Goal: Complete application form

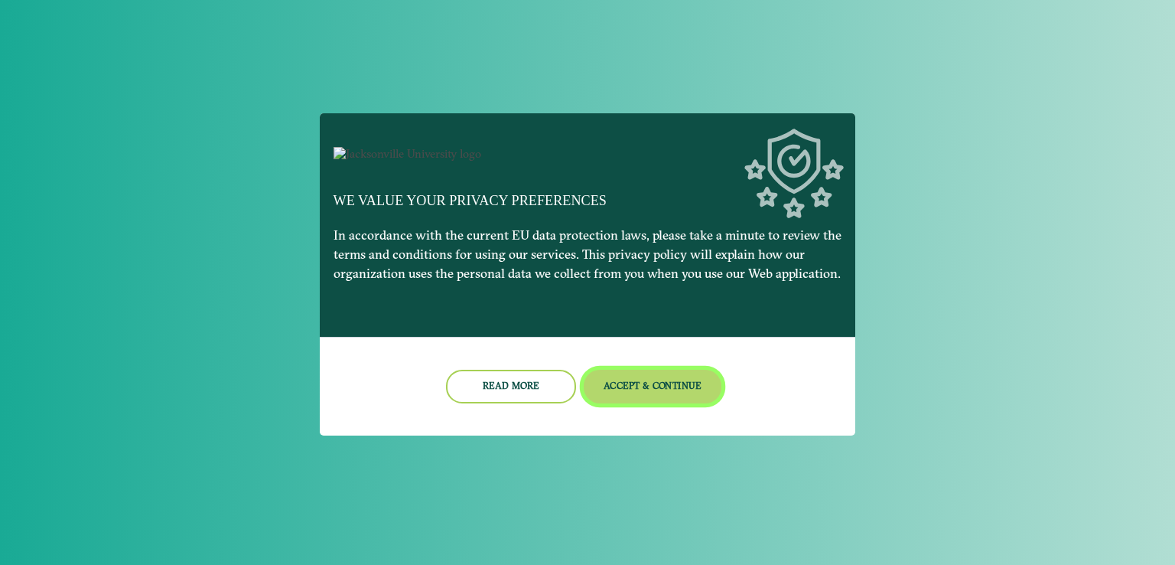
click at [650, 402] on button "Accept & Continue" at bounding box center [653, 386] width 139 height 33
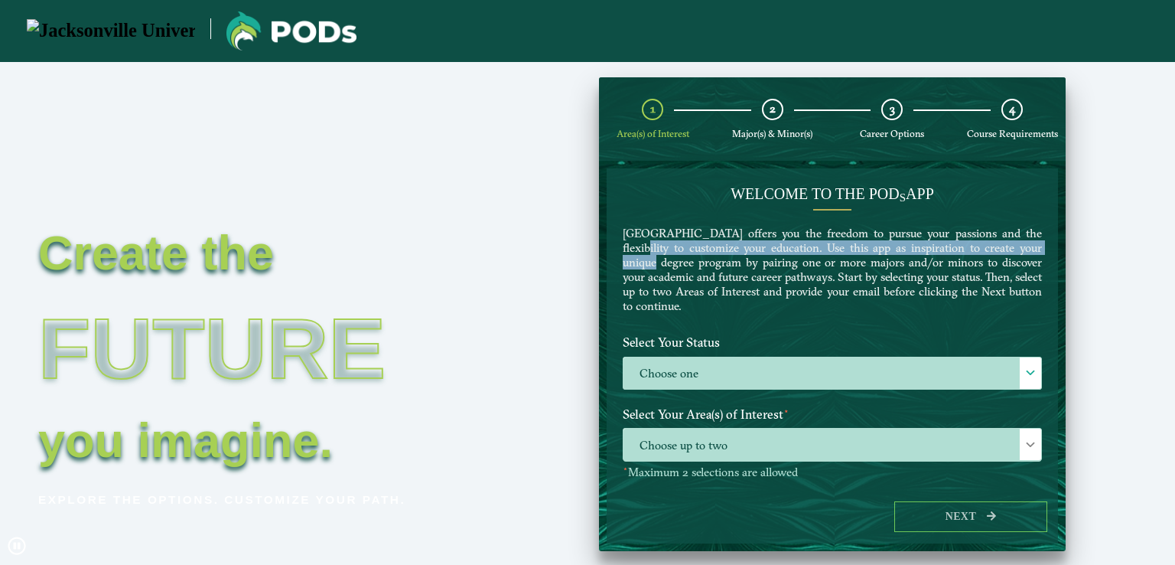
drag, startPoint x: 1041, startPoint y: 239, endPoint x: 1040, endPoint y: 252, distance: 13.0
click at [1040, 252] on div "Welcome to the POD s app [GEOGRAPHIC_DATA] offers you the freedom to pursue you…" at bounding box center [832, 256] width 442 height 144
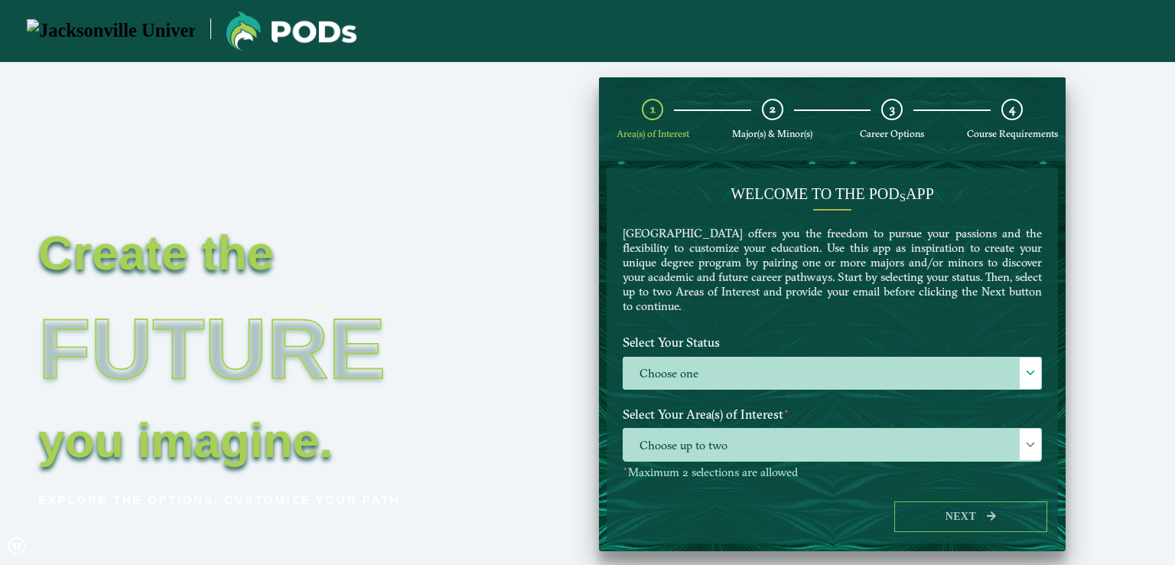
click at [862, 321] on div "Welcome to the POD s app [GEOGRAPHIC_DATA] offers you the freedom to pursue you…" at bounding box center [832, 256] width 442 height 144
click at [1028, 367] on span at bounding box center [1030, 372] width 11 height 11
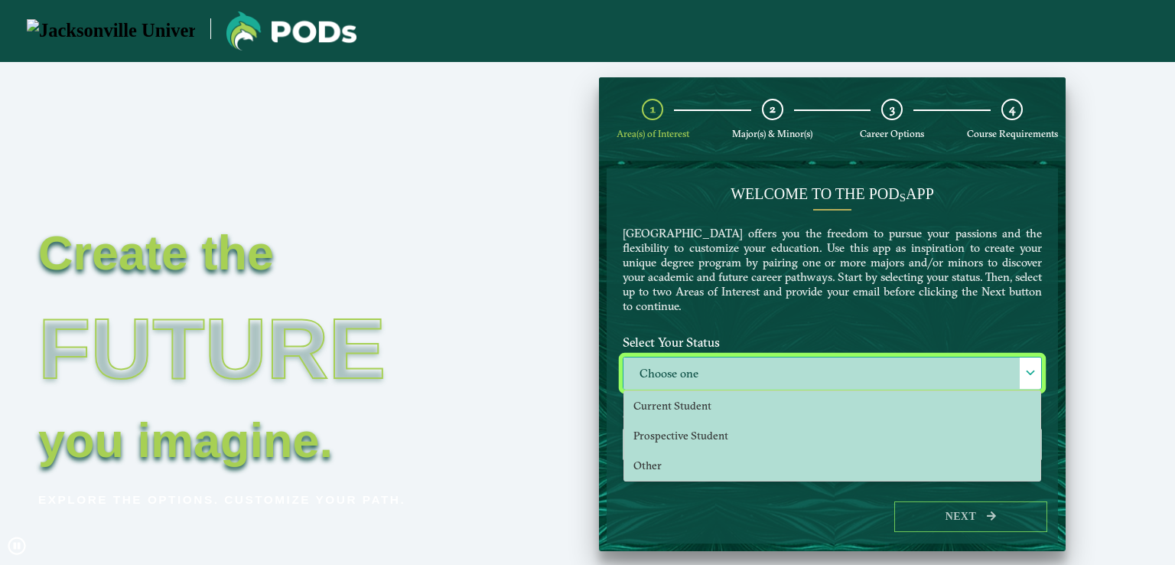
scroll to position [8, 67]
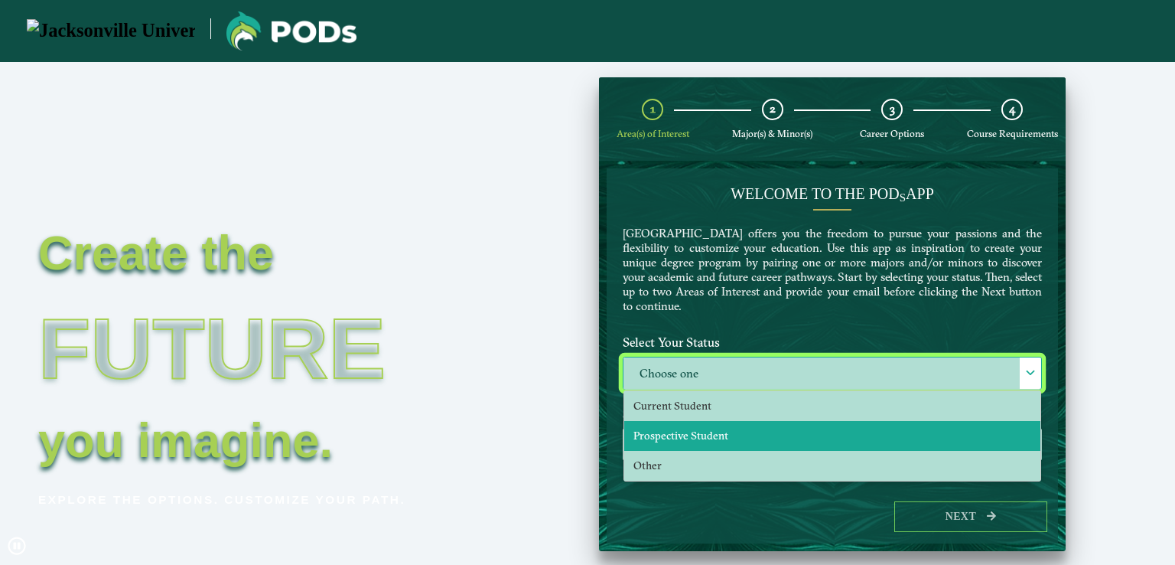
click at [982, 430] on li "Prospective Student" at bounding box center [832, 436] width 416 height 30
select select "[object Object]"
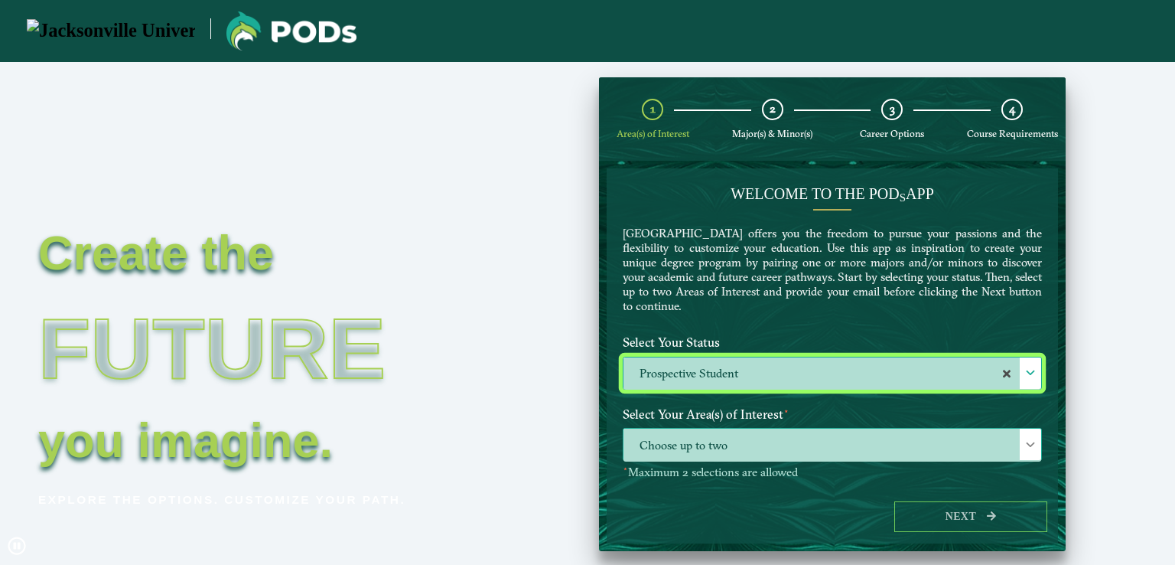
click at [1032, 436] on div at bounding box center [1030, 444] width 21 height 31
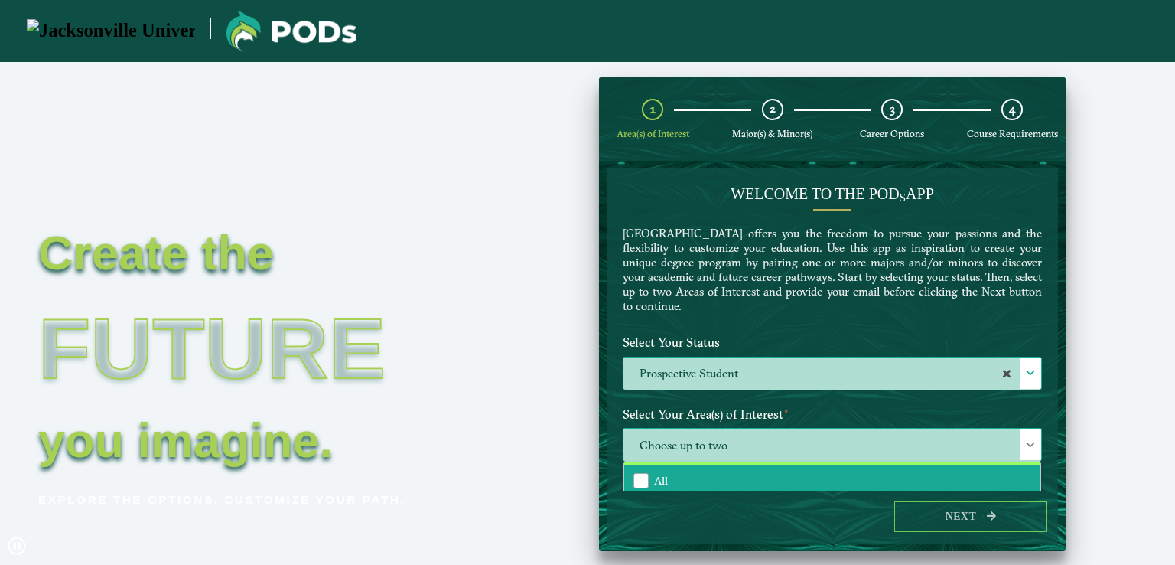
click at [993, 478] on li "All" at bounding box center [832, 480] width 416 height 32
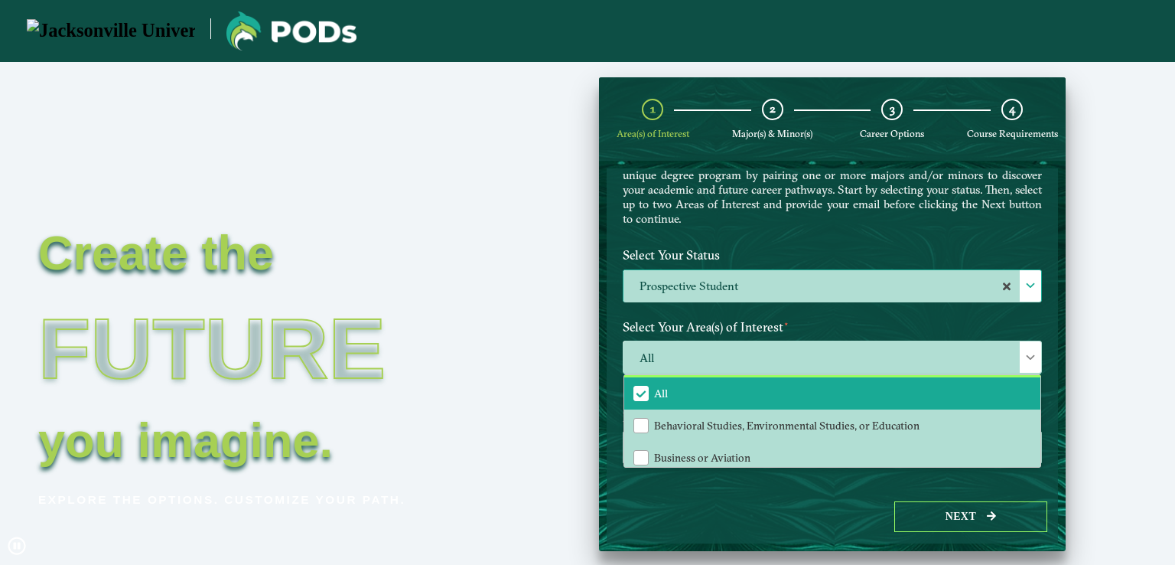
scroll to position [95, 0]
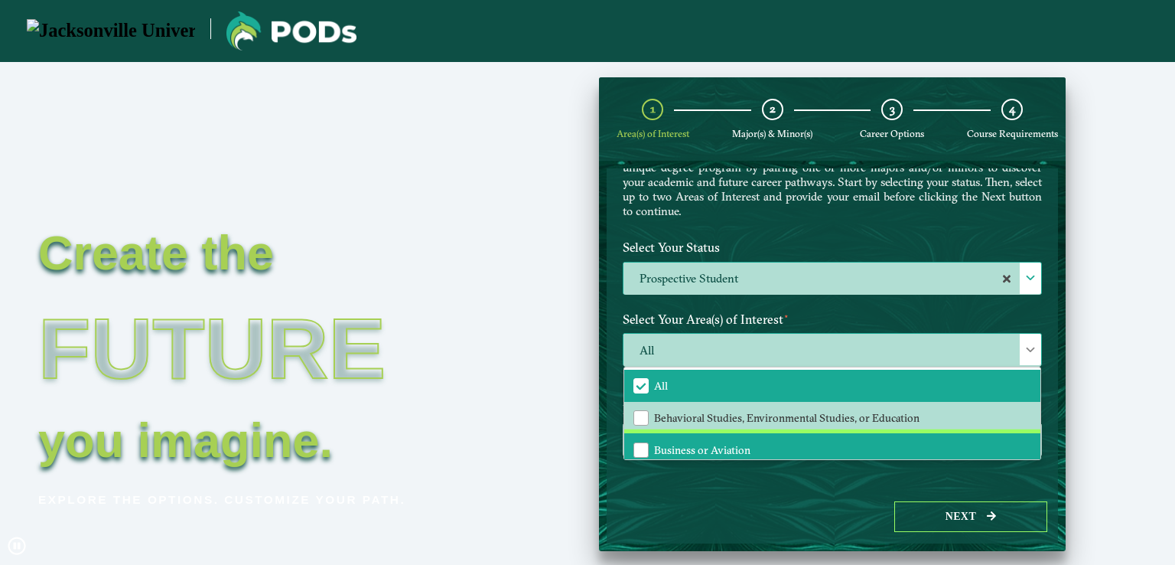
click at [676, 435] on li "Business or Aviation" at bounding box center [832, 449] width 416 height 32
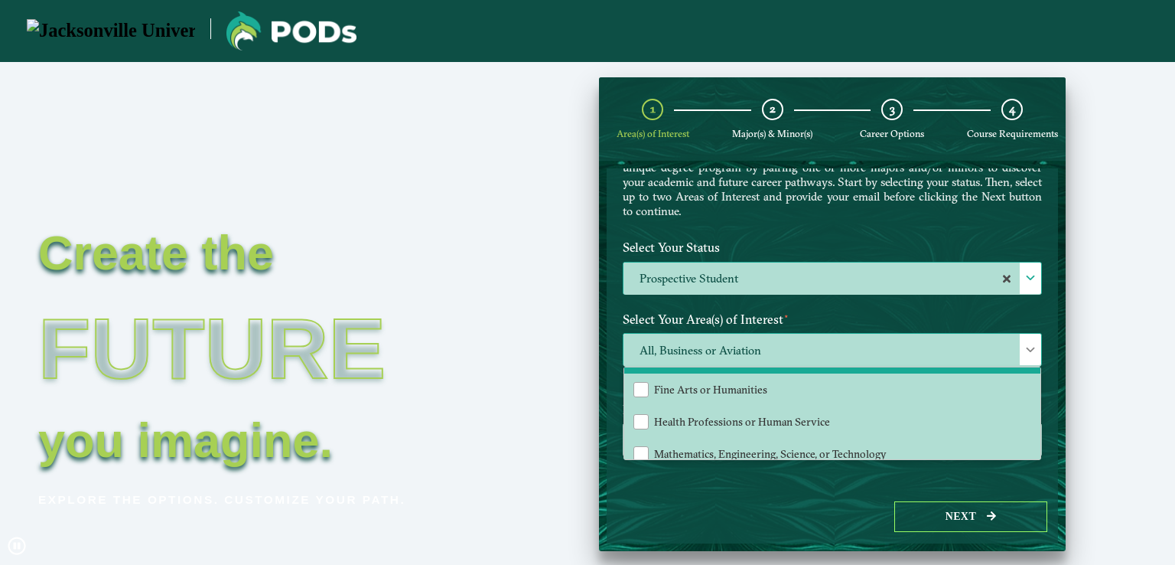
scroll to position [102, 0]
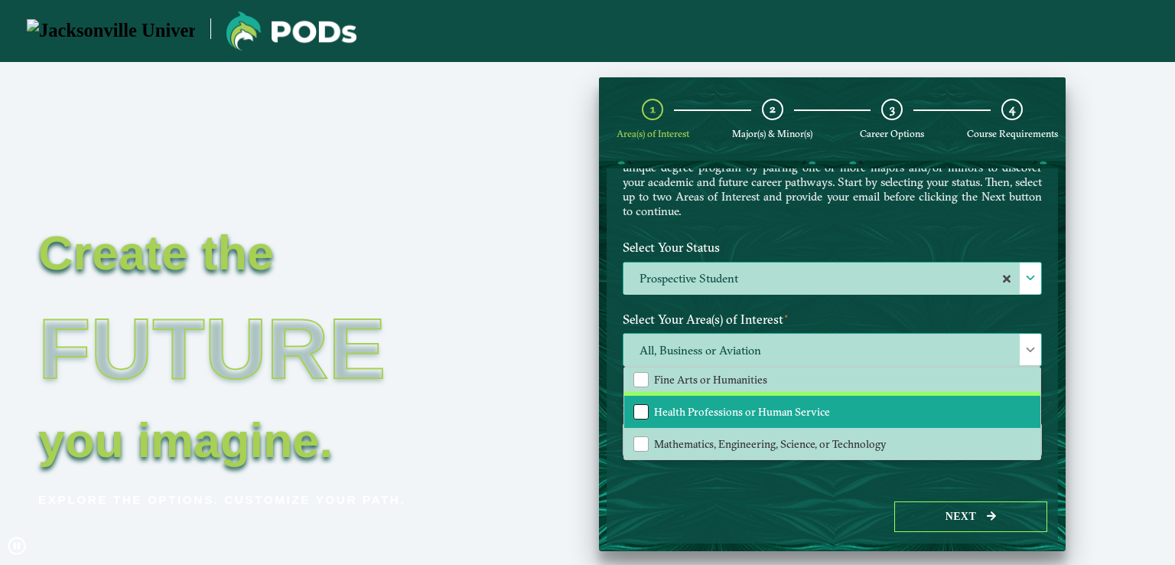
click at [634, 410] on div "Health Professions or Human Service" at bounding box center [641, 411] width 15 height 15
click at [644, 406] on div "Health Professions or Human Service" at bounding box center [641, 411] width 15 height 15
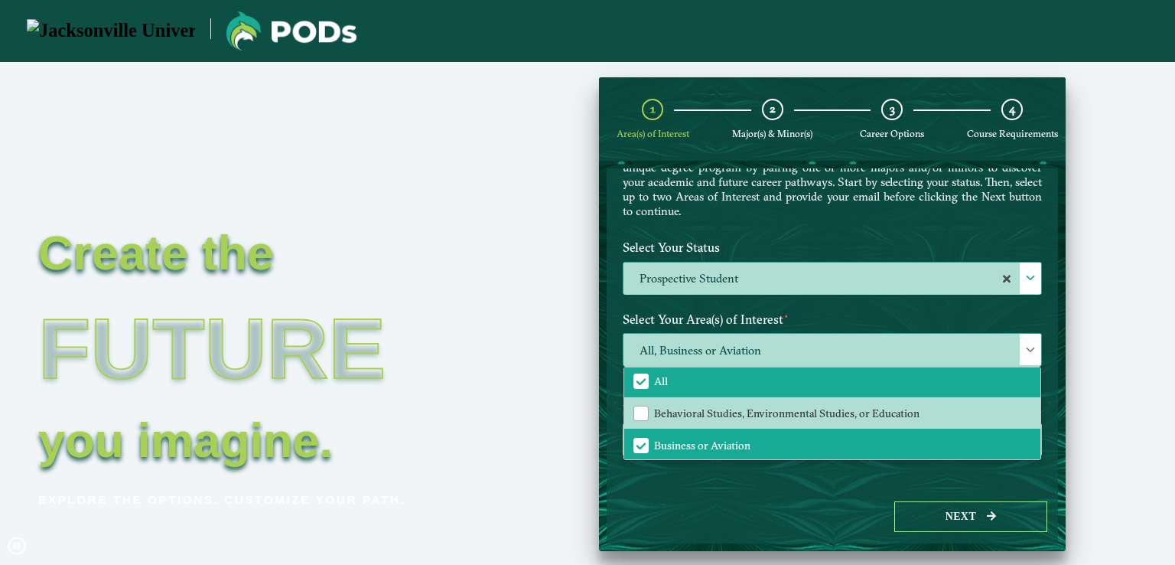
scroll to position [0, 0]
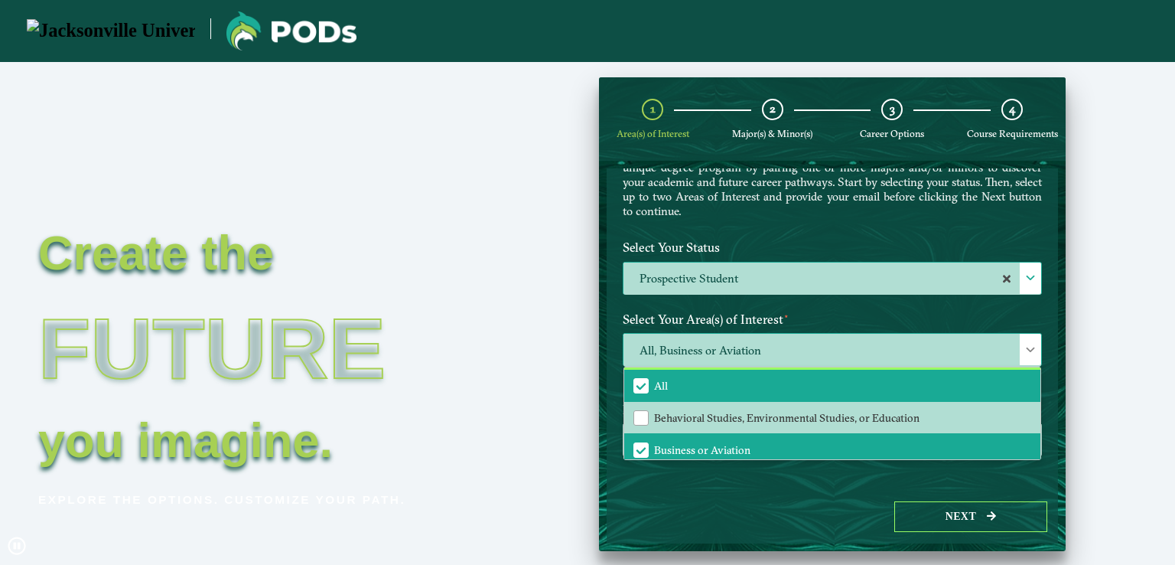
click at [634, 379] on span "All" at bounding box center [641, 386] width 14 height 14
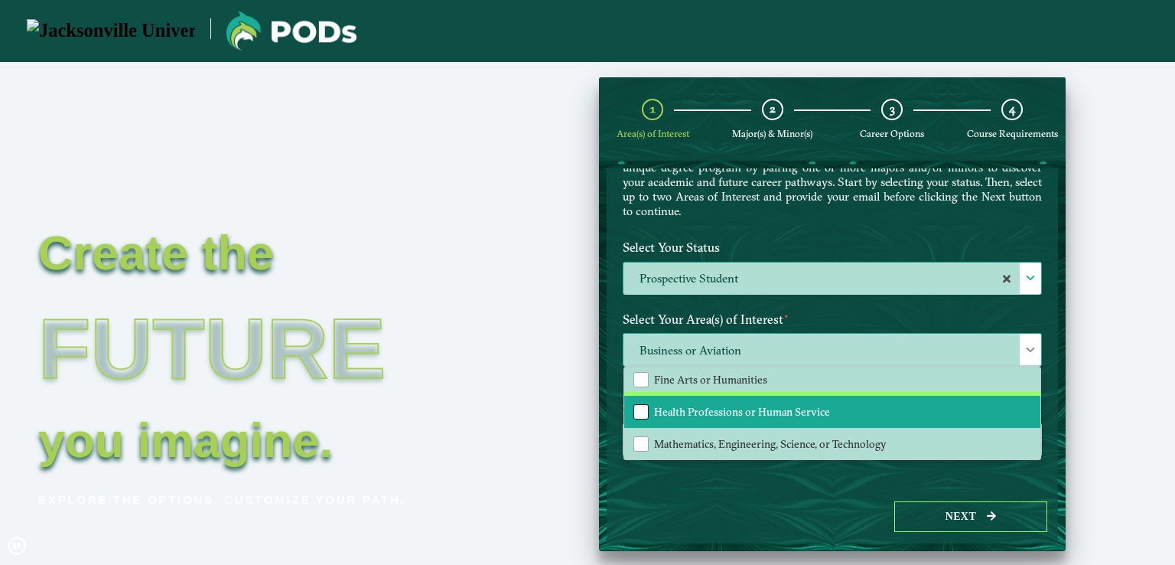
click at [636, 406] on div "Health Professions or Human Service" at bounding box center [641, 411] width 15 height 15
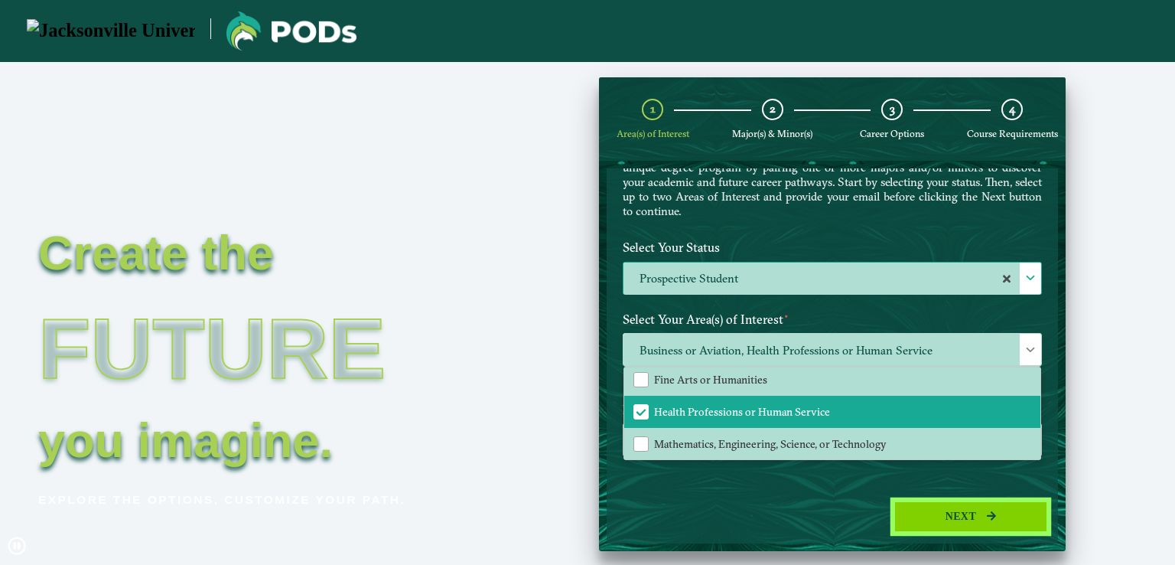
click at [986, 523] on button "Next" at bounding box center [971, 516] width 153 height 31
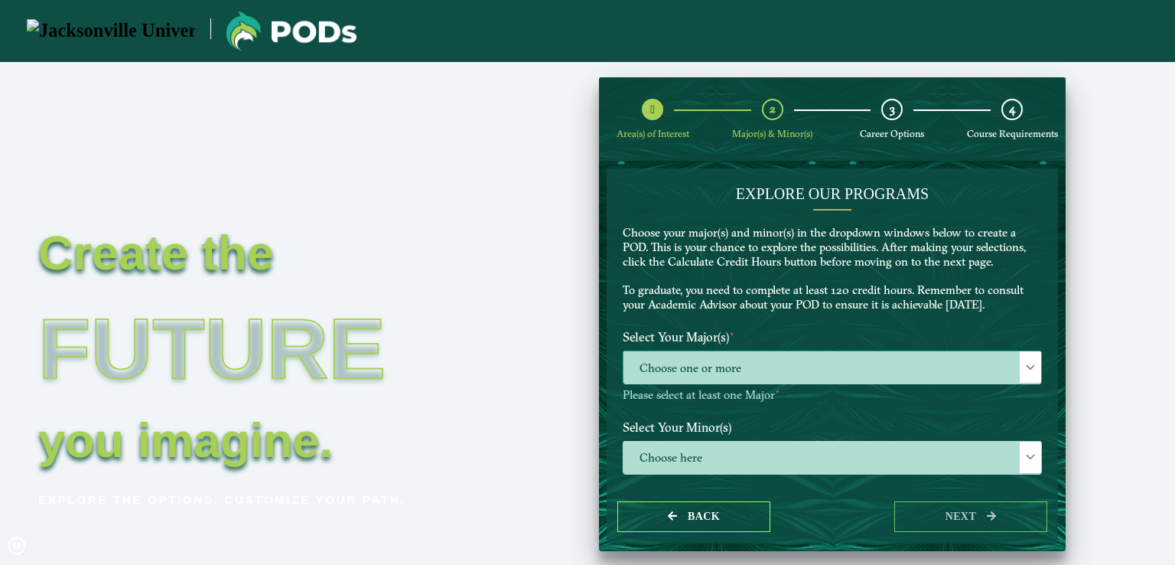
click at [1025, 354] on div at bounding box center [1030, 366] width 21 height 31
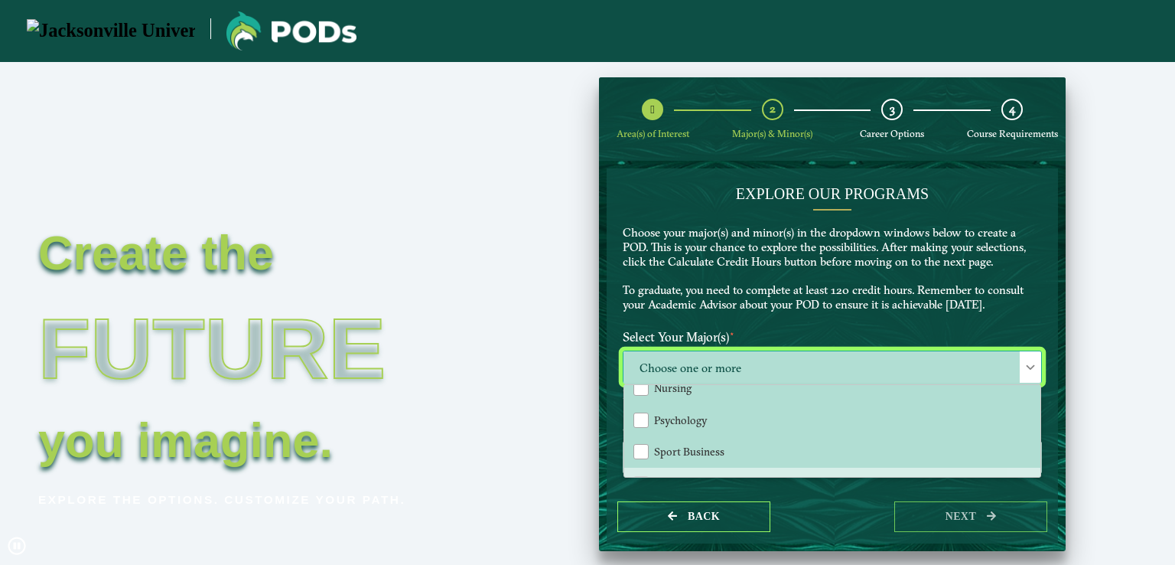
scroll to position [376, 0]
